Goal: Navigation & Orientation: Find specific page/section

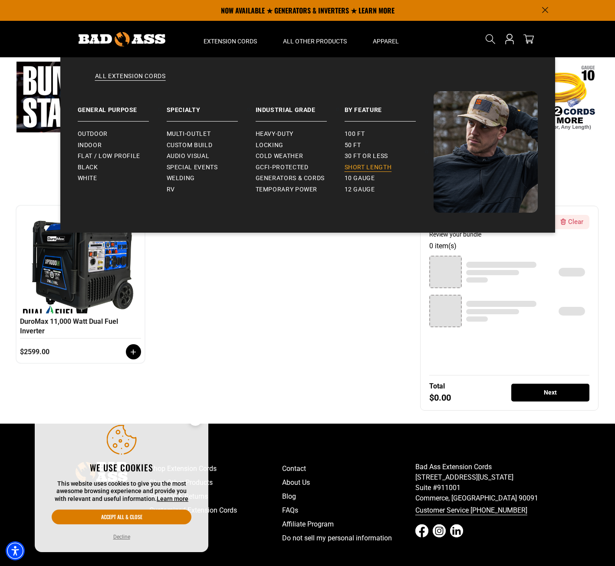
click at [388, 164] on span "Short Length" at bounding box center [368, 168] width 47 height 8
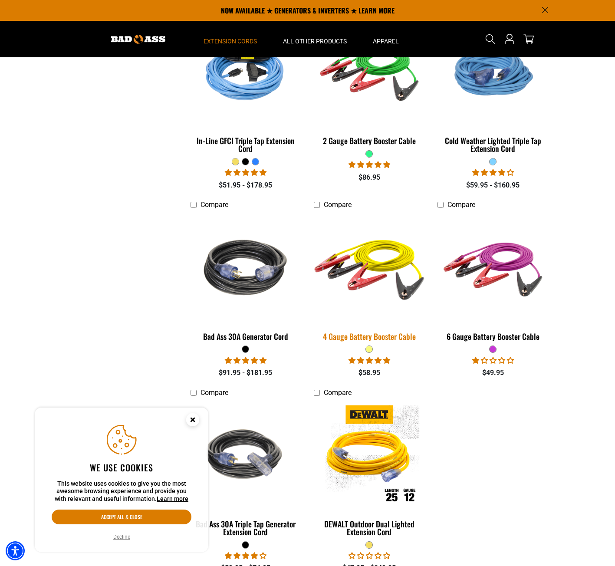
scroll to position [1154, 0]
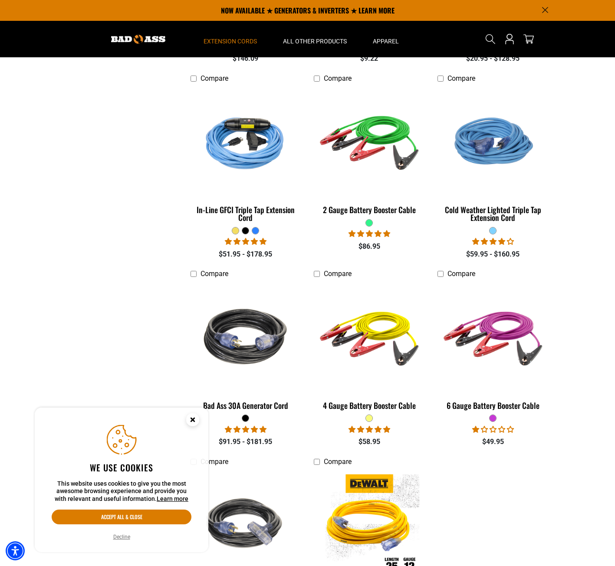
click at [194, 419] on icon "Close this option" at bounding box center [192, 419] width 3 height 3
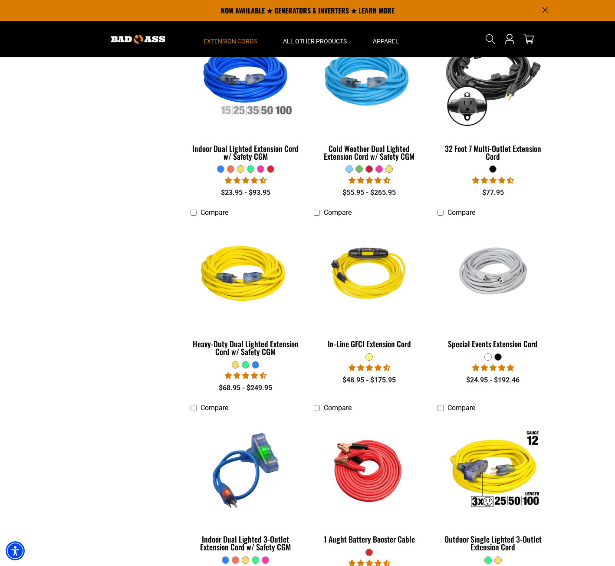
scroll to position [0, 0]
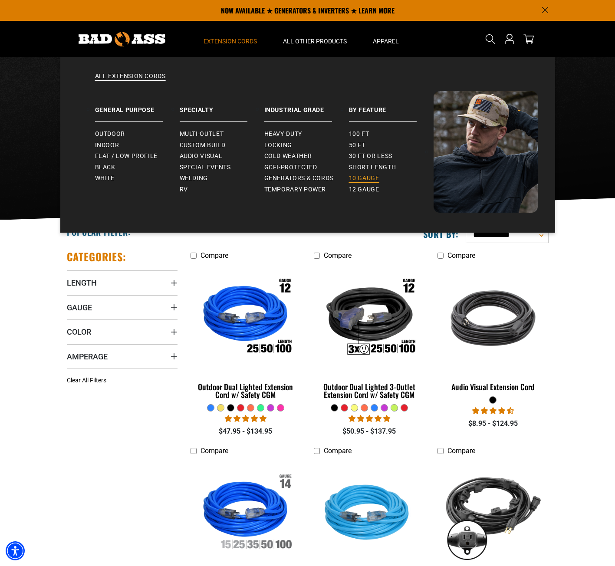
click at [371, 177] on span "10 gauge" at bounding box center [364, 178] width 30 height 8
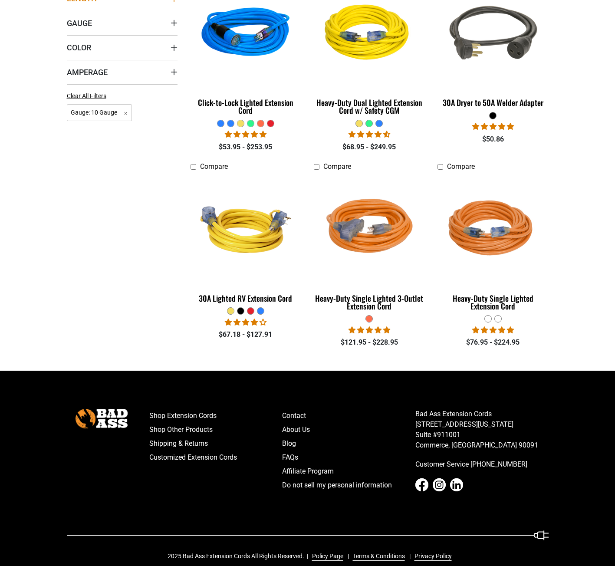
scroll to position [296, 0]
